Goal: Information Seeking & Learning: Learn about a topic

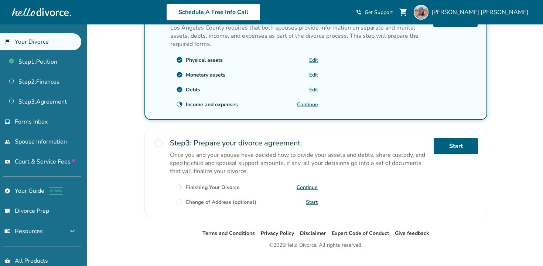
scroll to position [269, 0]
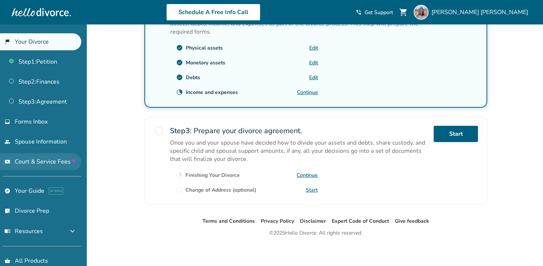
click at [58, 162] on span "Court & Service Fees" at bounding box center [45, 161] width 60 height 8
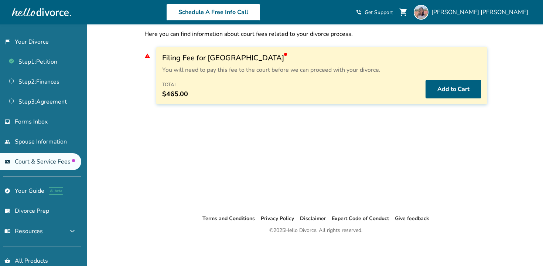
scroll to position [24, 0]
click at [54, 141] on link "people Spouse Information" at bounding box center [40, 141] width 81 height 17
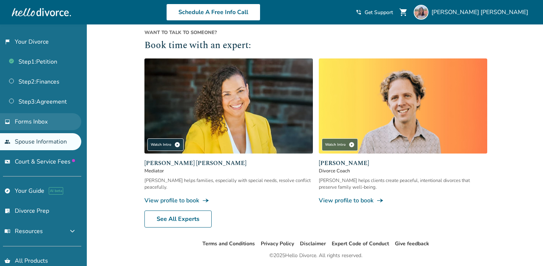
click at [45, 122] on span "Forms Inbox" at bounding box center [31, 121] width 33 height 8
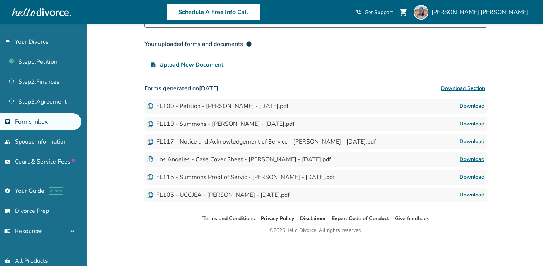
scroll to position [68, 0]
click at [49, 101] on link "Step 3 : Agreement" at bounding box center [40, 101] width 81 height 17
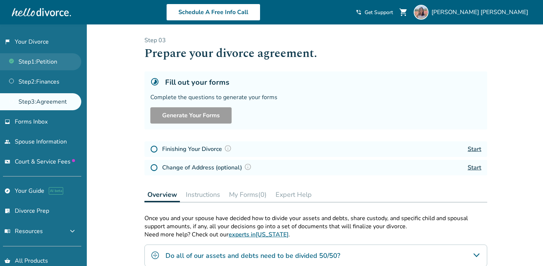
click at [49, 57] on link "Step 1 : Petition" at bounding box center [40, 61] width 81 height 17
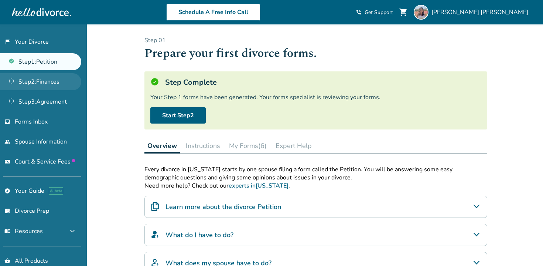
click at [47, 83] on link "Step 2 : Finances" at bounding box center [40, 81] width 81 height 17
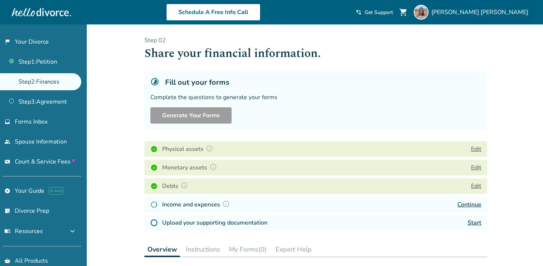
click at [494, 13] on span "[PERSON_NAME]" at bounding box center [481, 12] width 100 height 8
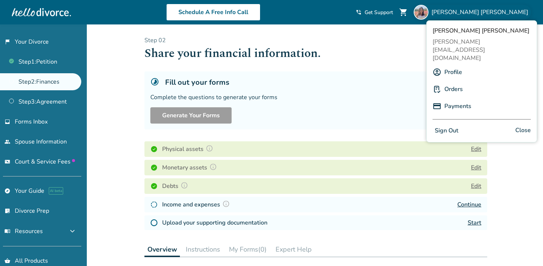
click at [454, 65] on link "Profile" at bounding box center [453, 72] width 18 height 14
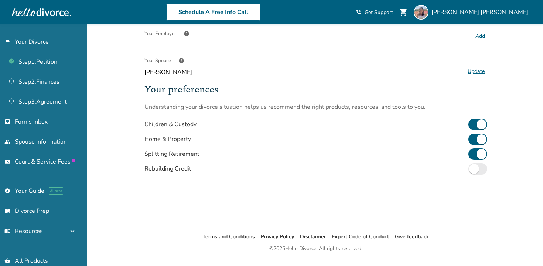
scroll to position [175, 0]
click at [35, 183] on link "explore Your Guide AI beta" at bounding box center [40, 190] width 81 height 17
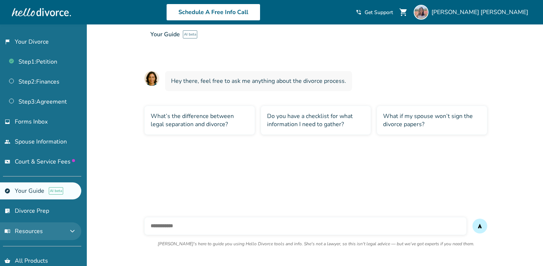
click at [55, 230] on button "menu_book Resources expand_more" at bounding box center [40, 231] width 81 height 18
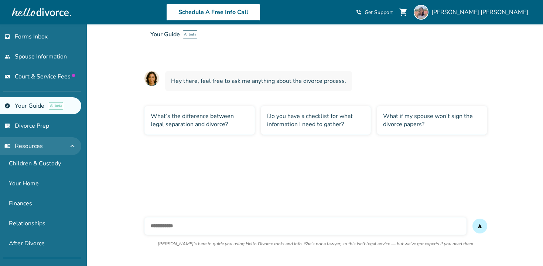
scroll to position [86, 0]
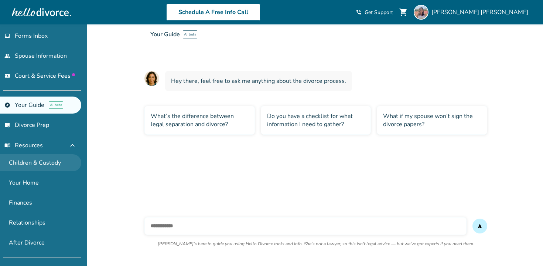
click at [38, 159] on link "Children & Custody" at bounding box center [40, 162] width 81 height 17
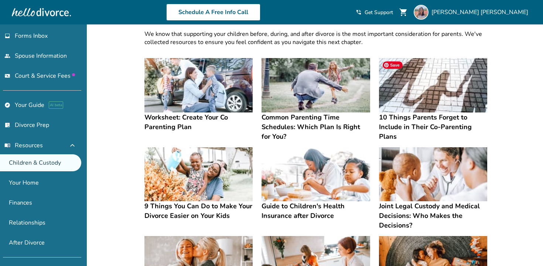
click at [417, 91] on img at bounding box center [433, 85] width 108 height 54
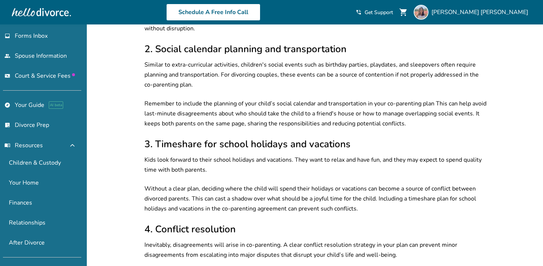
scroll to position [316, 0]
